Goal: Task Accomplishment & Management: Complete application form

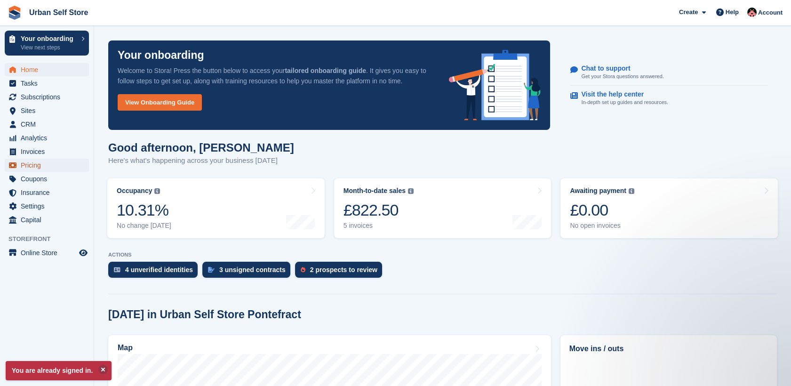
click at [34, 166] on span "Pricing" at bounding box center [49, 165] width 56 height 13
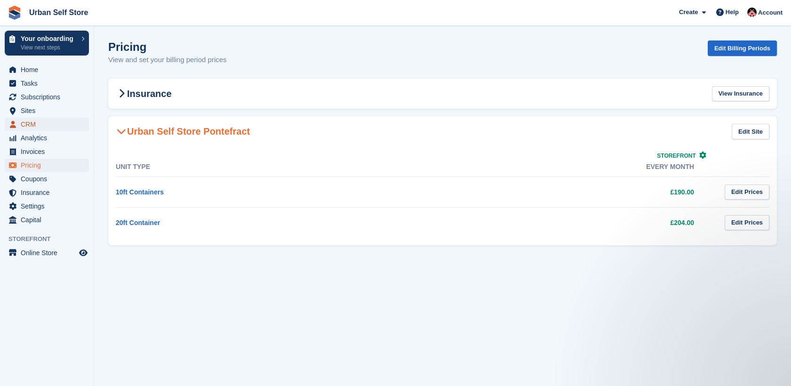
click at [31, 128] on span "CRM" at bounding box center [49, 124] width 56 height 13
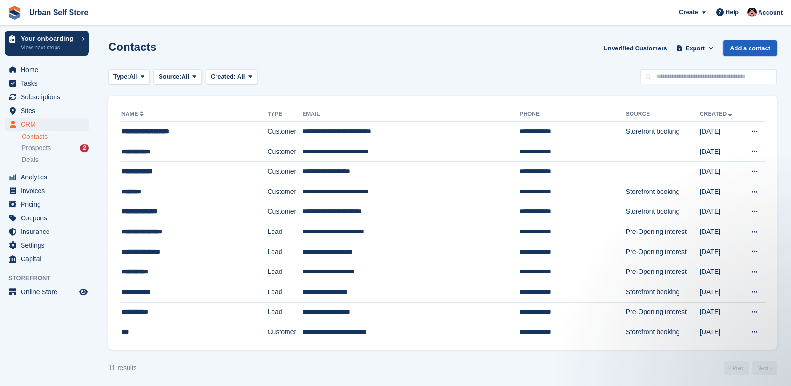
click at [751, 48] on link "Add a contact" at bounding box center [750, 48] width 54 height 16
